Goal: Information Seeking & Learning: Learn about a topic

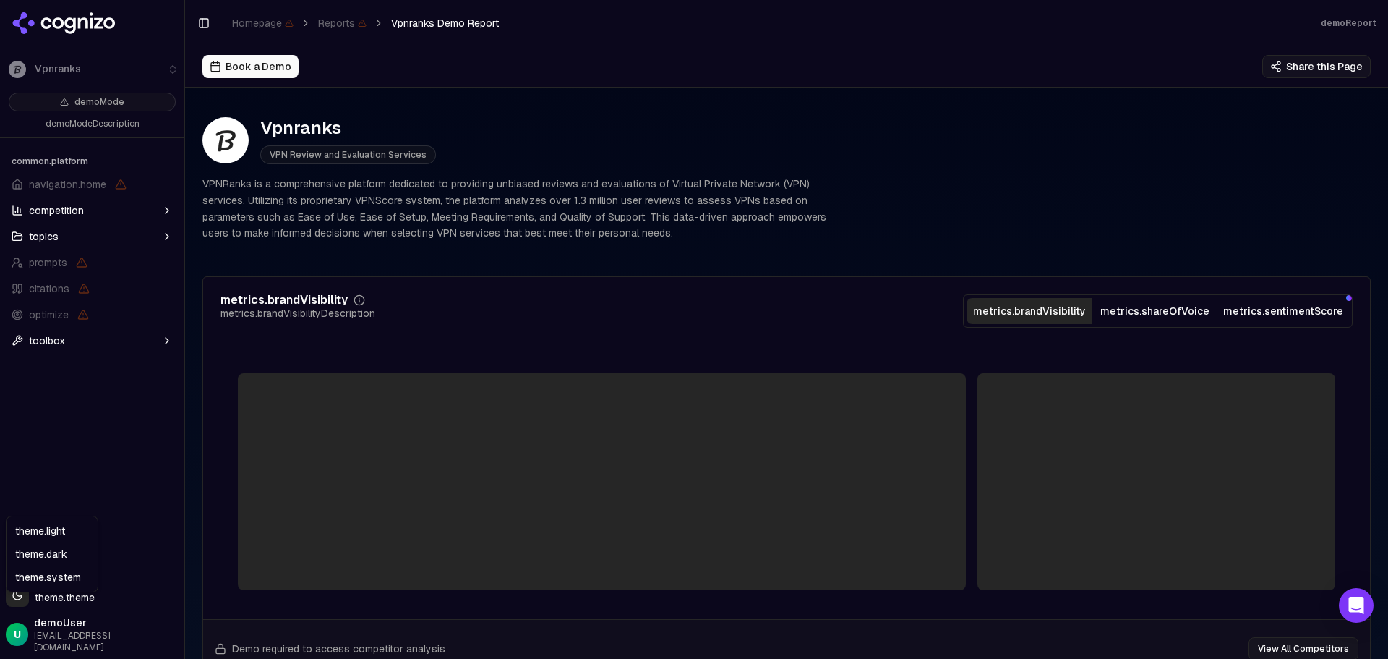
click at [50, 608] on html "Vpnranks demoMode demoModeDescription common.platform navigation.home competiti…" at bounding box center [694, 329] width 1388 height 659
click at [58, 535] on div "theme.light" at bounding box center [51, 530] width 85 height 23
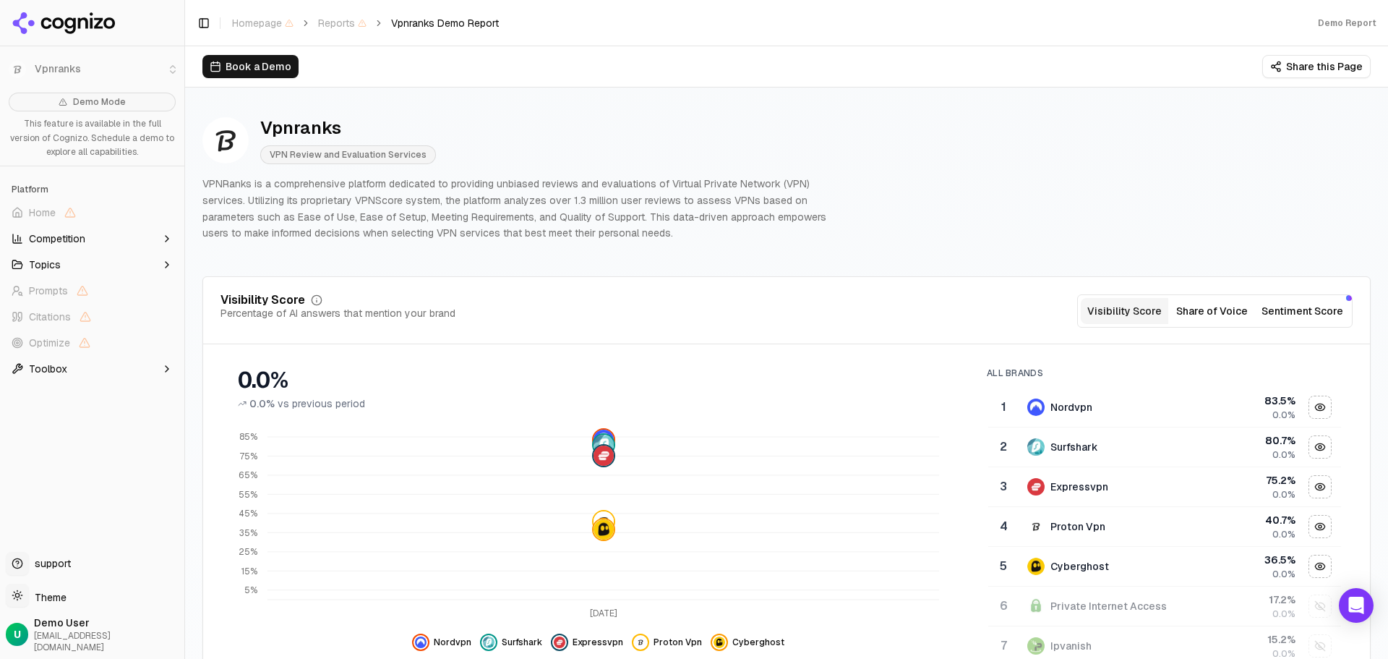
click at [1317, 61] on button "Share this Page" at bounding box center [1316, 66] width 108 height 23
click at [164, 370] on icon "button" at bounding box center [167, 369] width 12 height 12
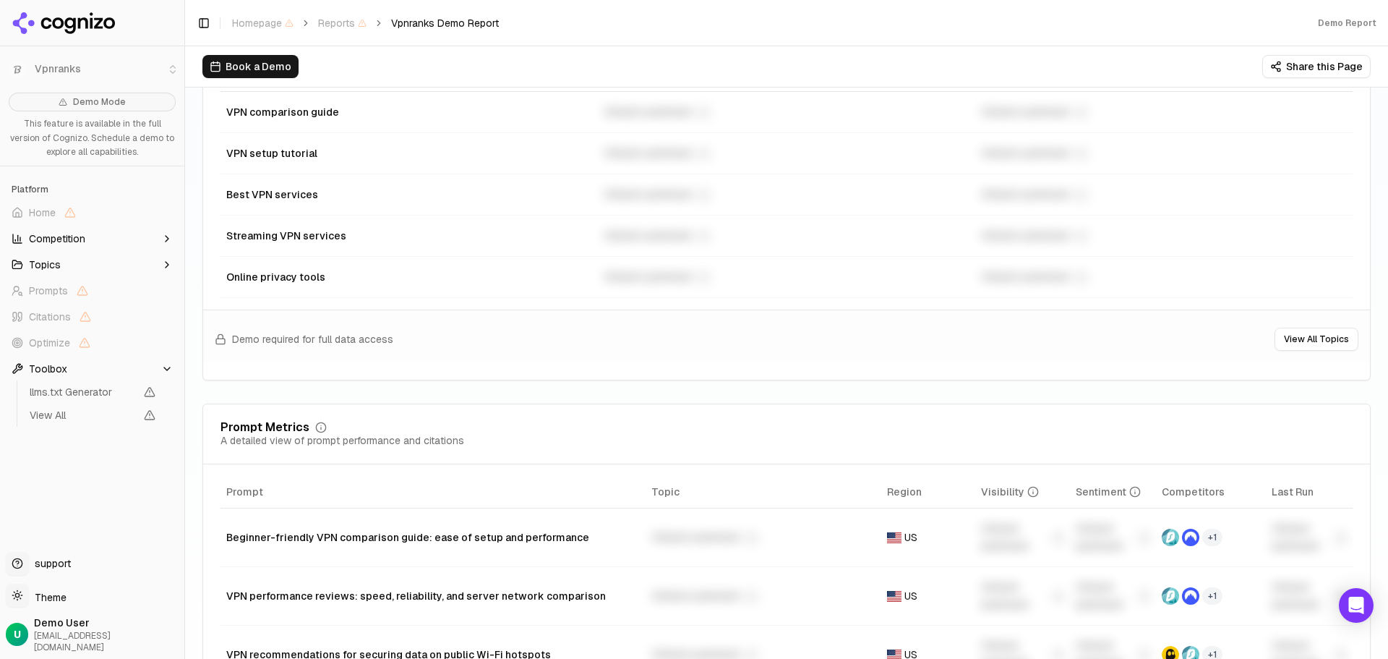
scroll to position [651, 0]
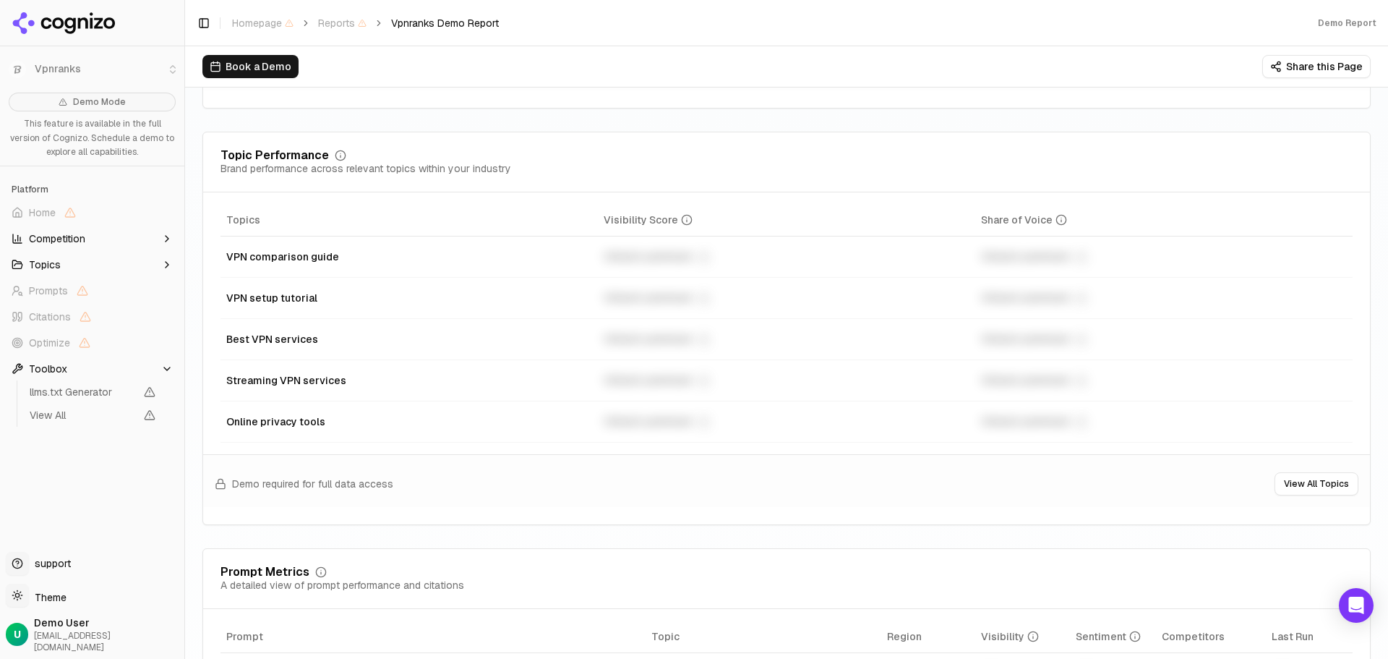
drag, startPoint x: 655, startPoint y: 252, endPoint x: 797, endPoint y: 591, distance: 366.9
click at [797, 591] on div "Prompt Metrics A detailed view of prompt performance and citations" at bounding box center [787, 579] width 1132 height 26
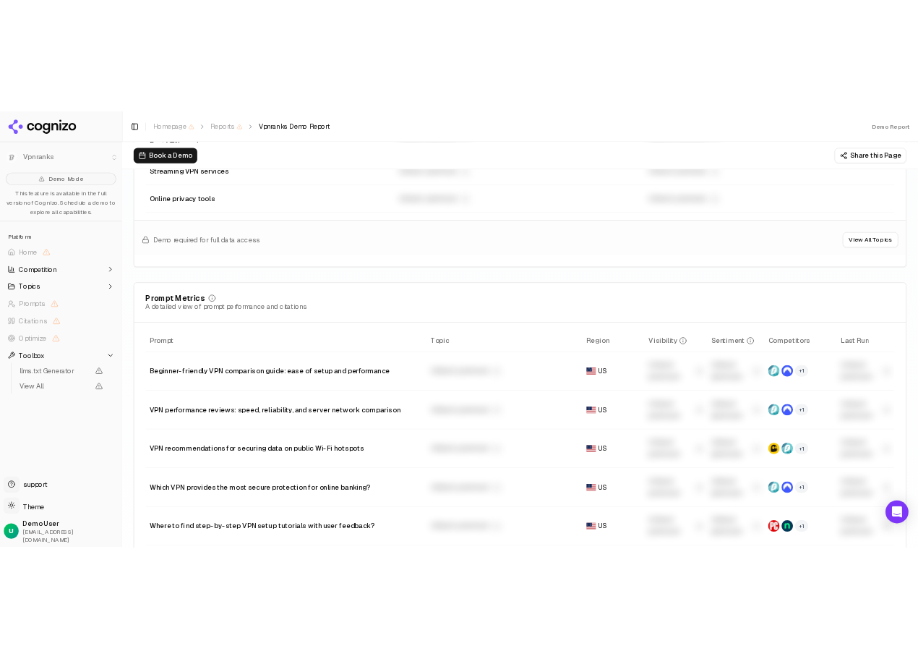
scroll to position [1157, 0]
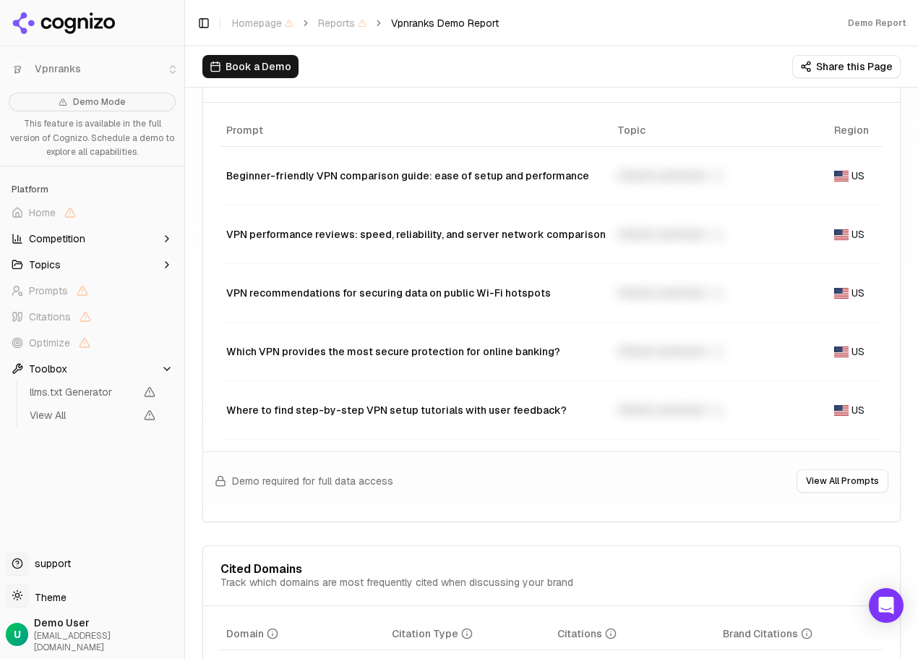
click at [712, 177] on icon "Data table" at bounding box center [718, 176] width 12 height 12
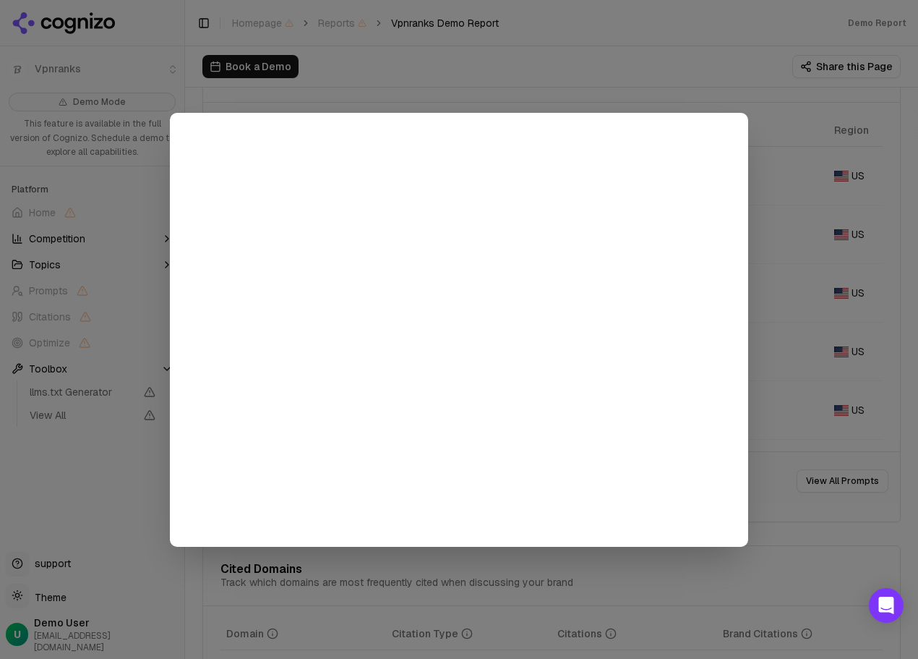
click at [688, 32] on div at bounding box center [459, 329] width 918 height 659
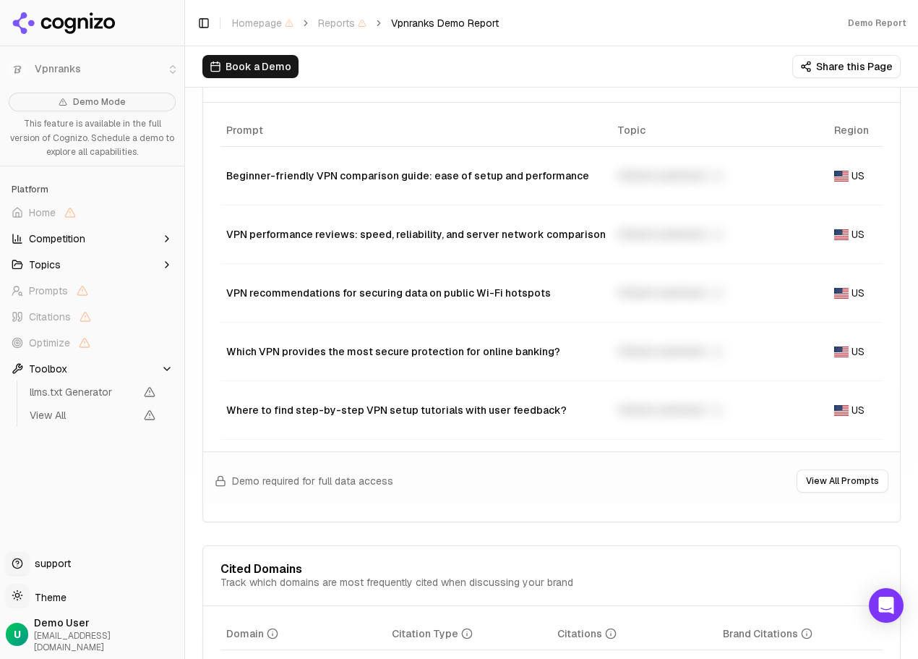
click at [688, 32] on header "Toggle Sidebar Homepage Reports Vpnranks Demo Report Demo Report" at bounding box center [551, 23] width 733 height 46
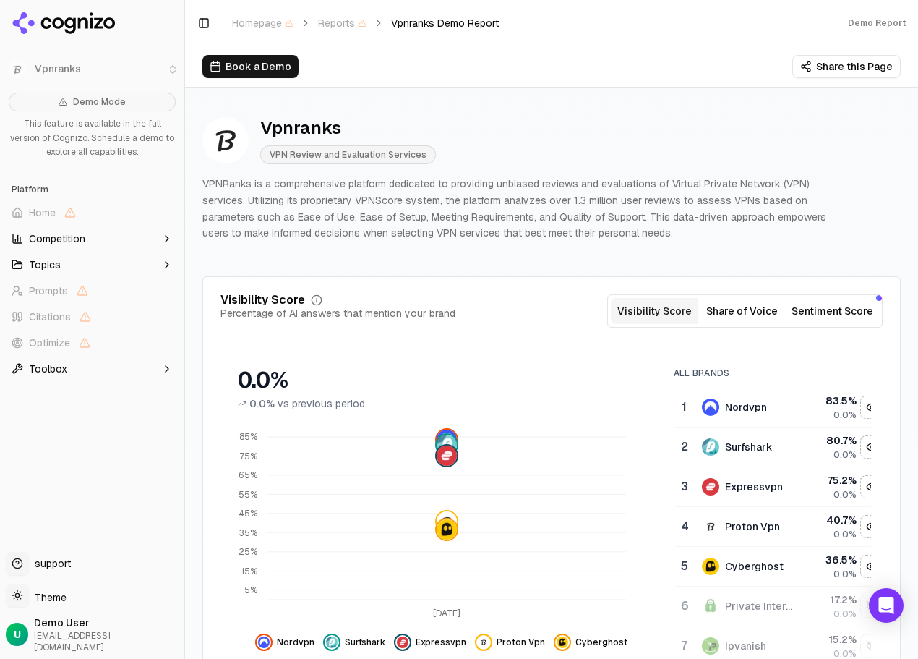
scroll to position [72, 0]
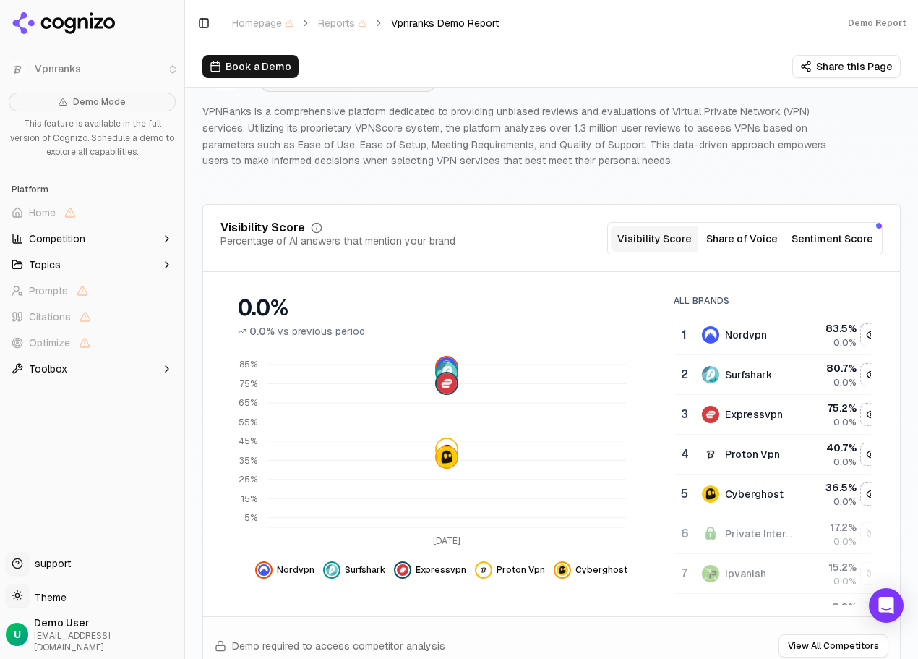
click at [722, 168] on p "VPNRanks is a comprehensive platform dedicated to providing unbiased reviews an…" at bounding box center [526, 136] width 648 height 66
click at [748, 250] on button "Share of Voice" at bounding box center [741, 239] width 87 height 26
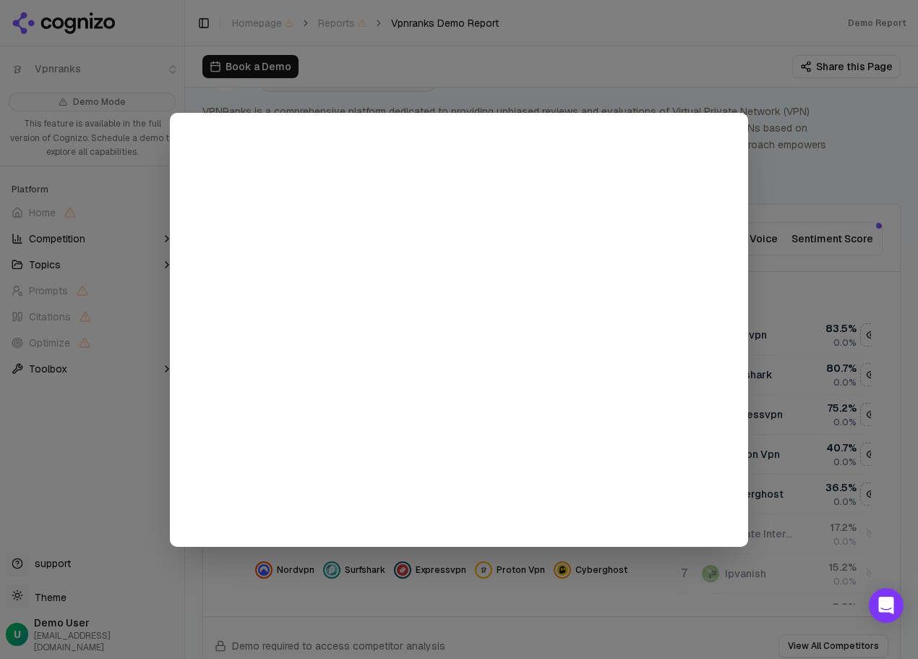
click at [852, 150] on div at bounding box center [459, 329] width 918 height 659
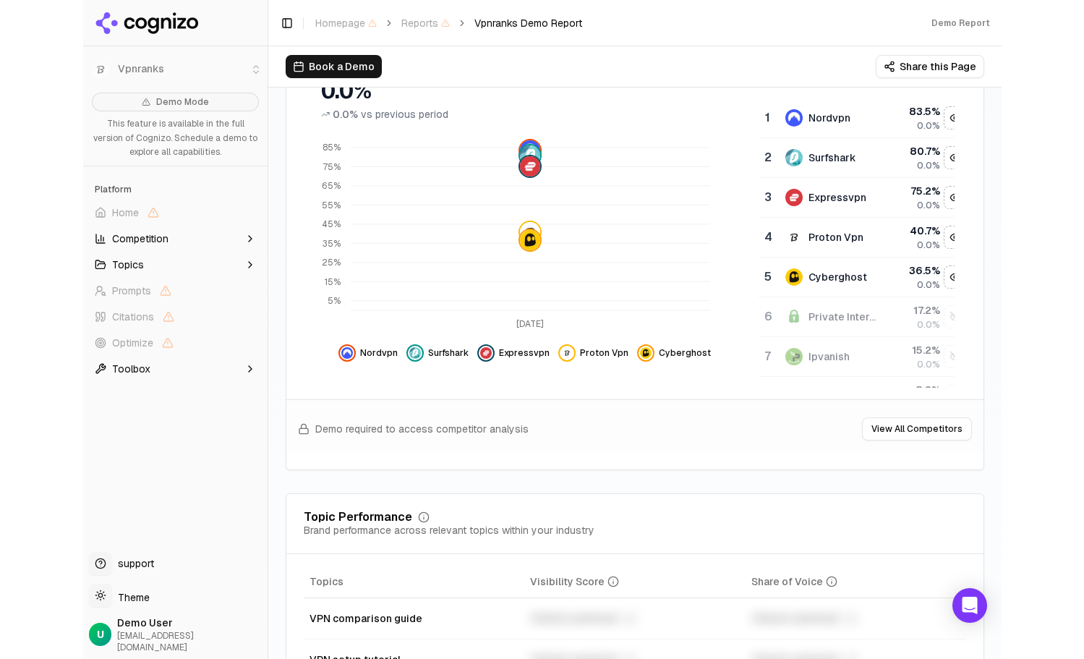
scroll to position [0, 0]
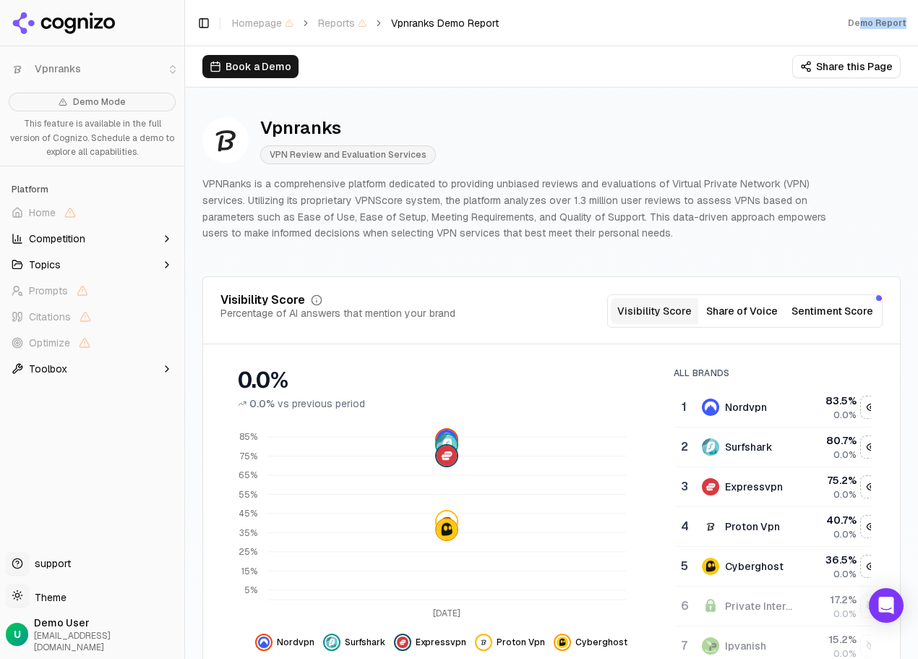
drag, startPoint x: 862, startPoint y: 25, endPoint x: 910, endPoint y: 33, distance: 49.0
click at [910, 33] on header "Toggle Sidebar Homepage Reports Vpnranks Demo Report Demo Report" at bounding box center [551, 23] width 733 height 46
click at [661, 33] on header "Toggle Sidebar Homepage Reports Vpnranks Demo Report Demo Report" at bounding box center [551, 23] width 733 height 46
